Goal: Find specific page/section: Find specific page/section

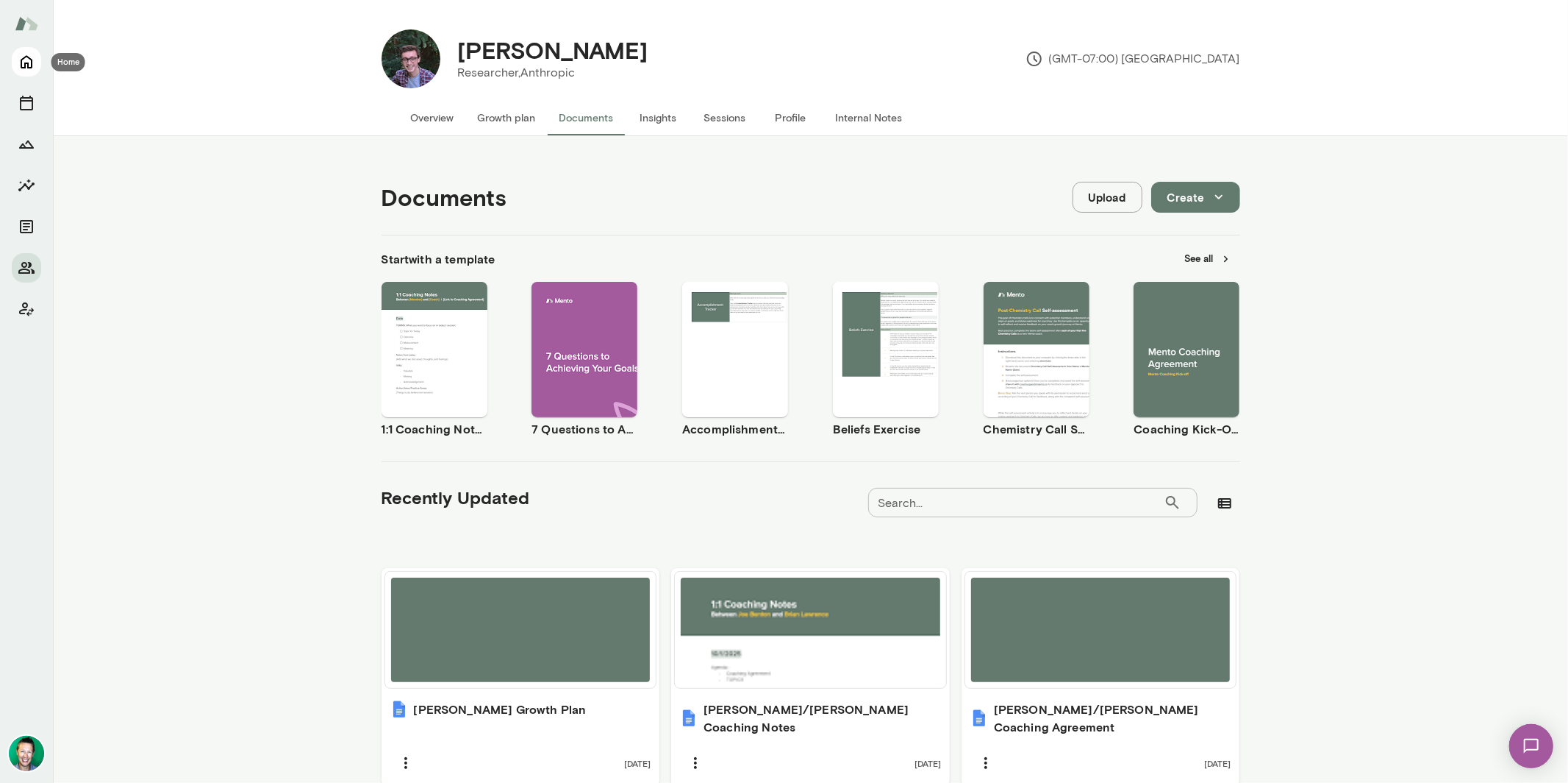
click at [18, 66] on icon "Home" at bounding box center [27, 62] width 18 height 18
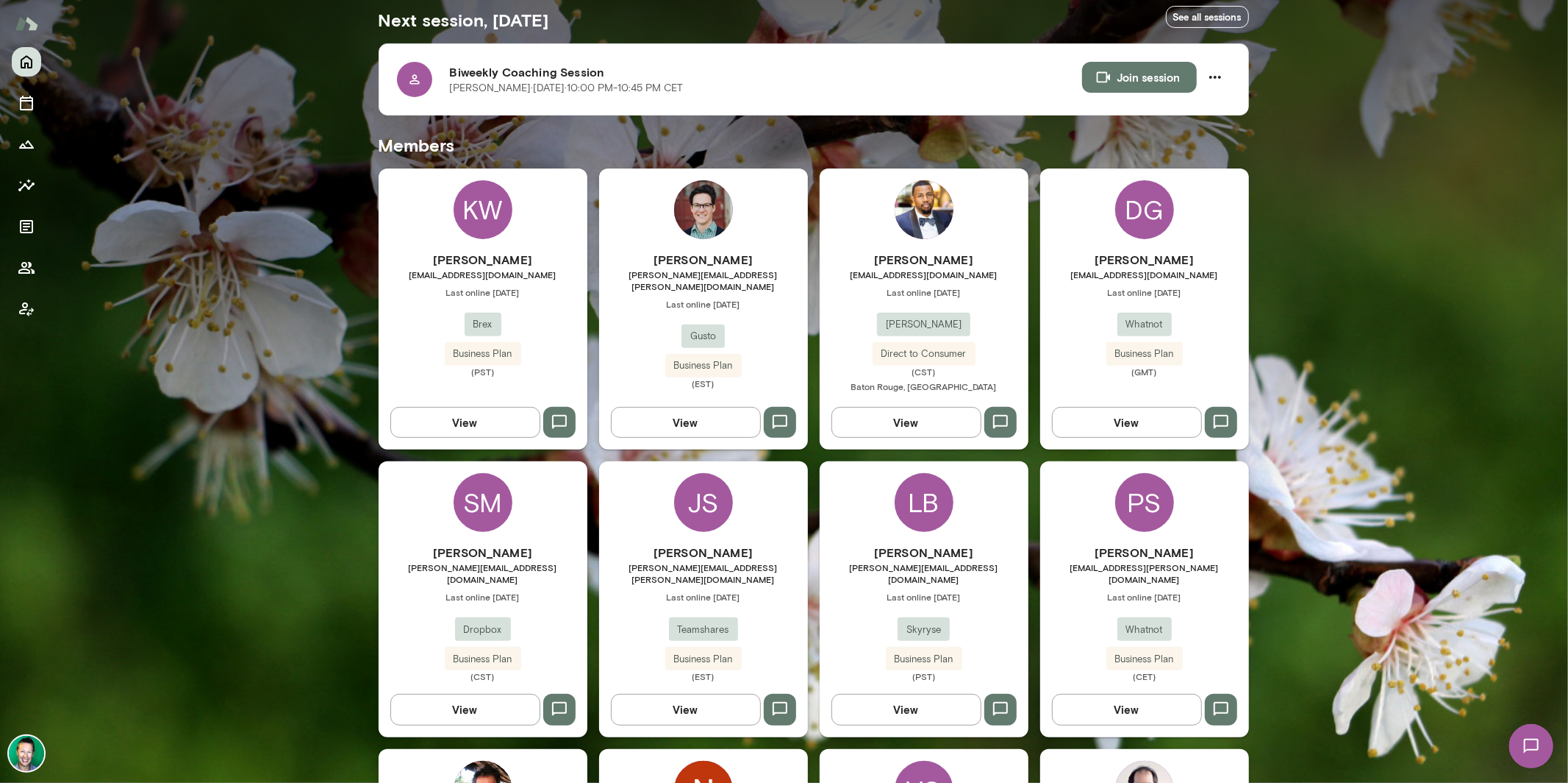
scroll to position [662, 0]
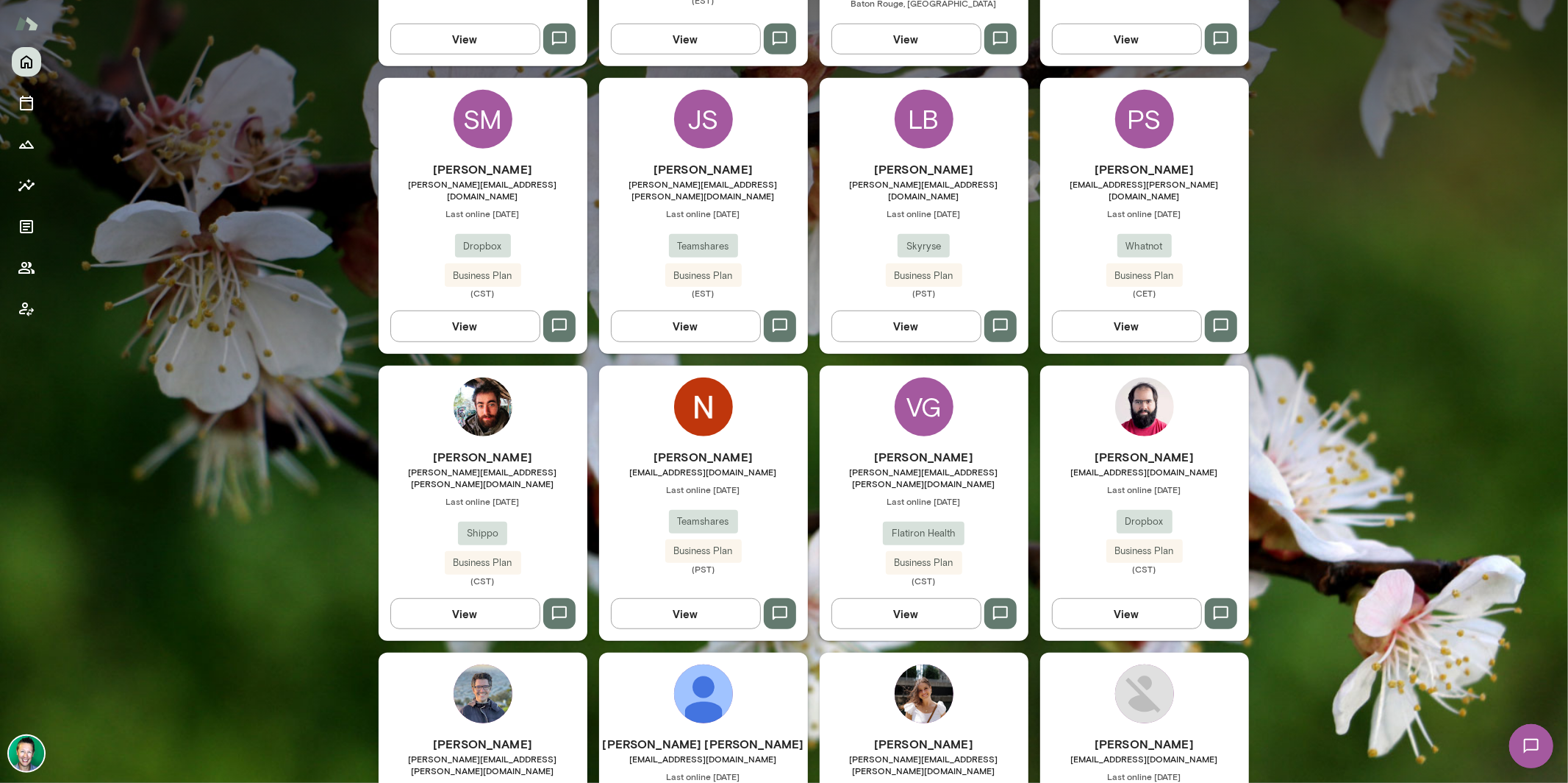
click at [464, 311] on button "View" at bounding box center [465, 326] width 150 height 31
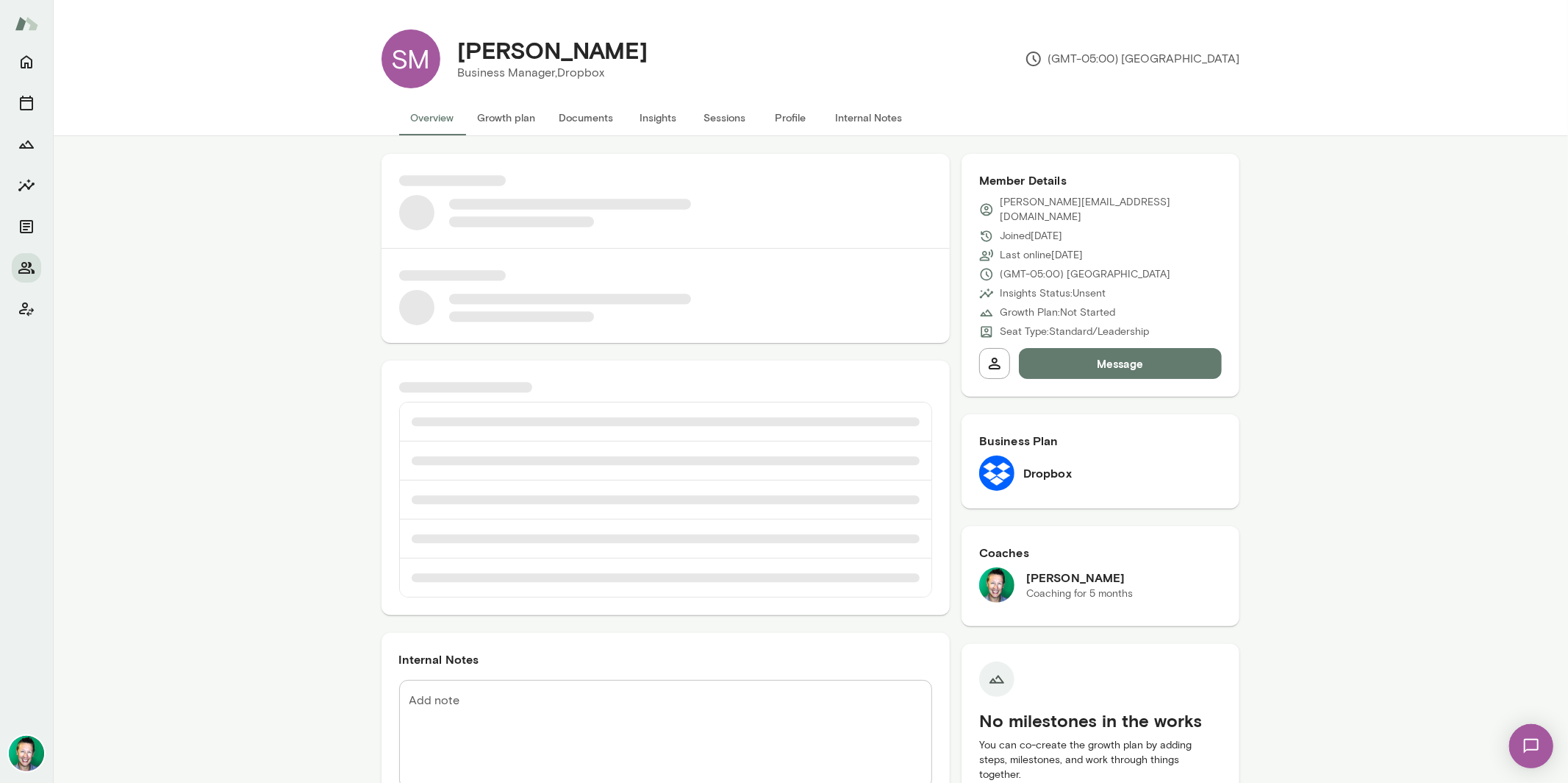
click at [588, 120] on button "Documents" at bounding box center [586, 118] width 78 height 35
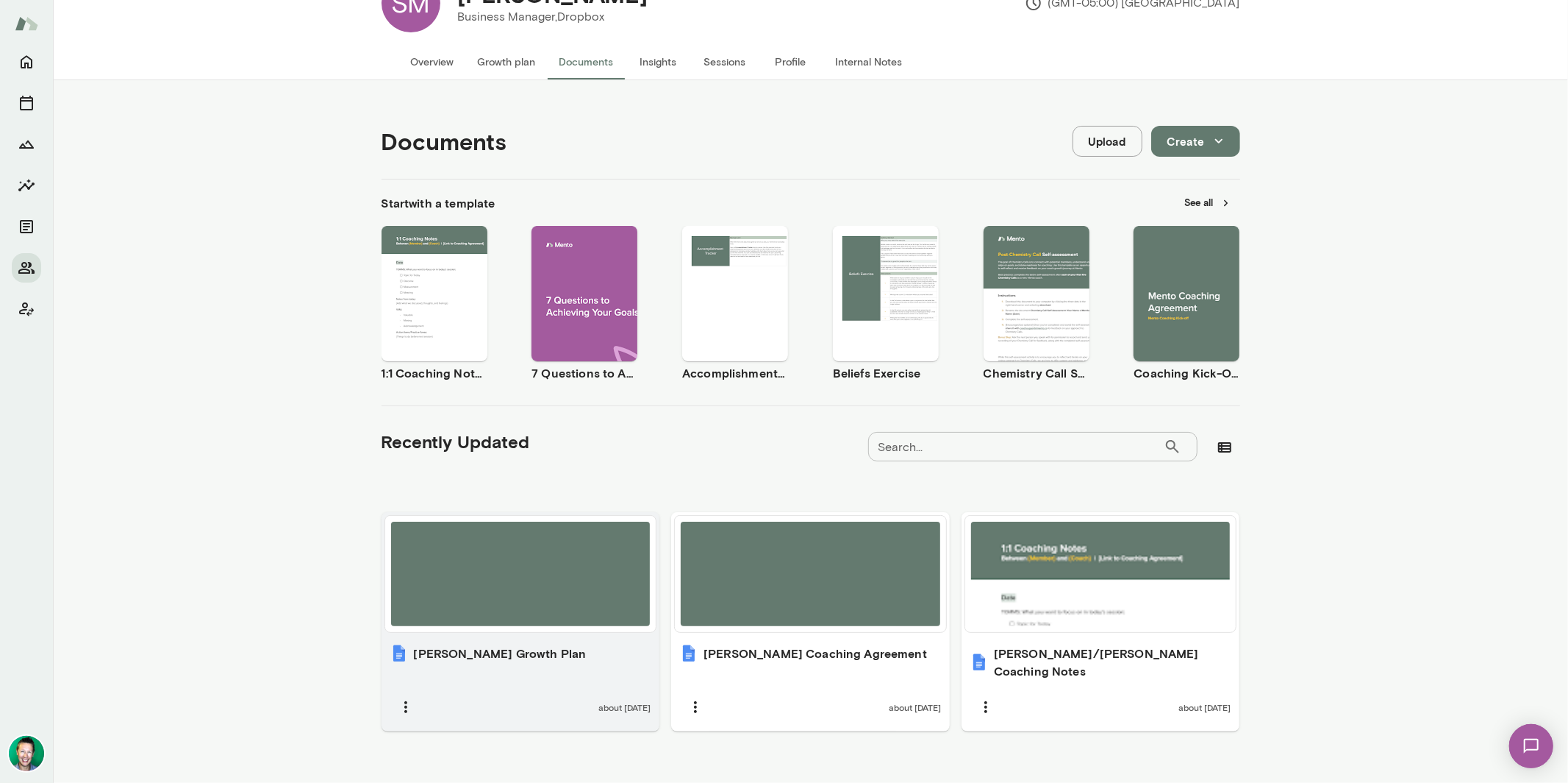
scroll to position [57, 0]
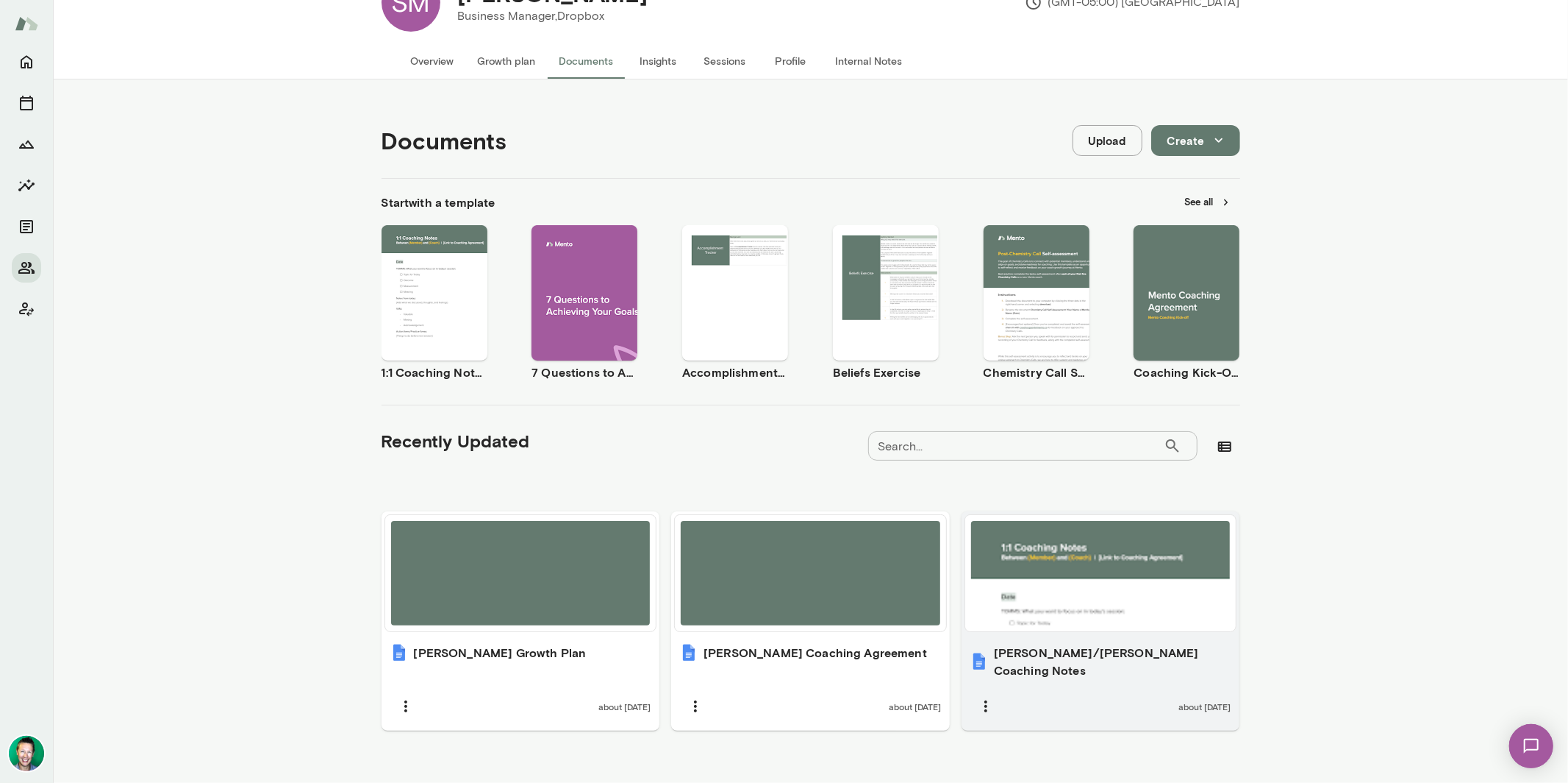
click at [1049, 586] on div at bounding box center [1100, 572] width 259 height 104
